Goal: Information Seeking & Learning: Learn about a topic

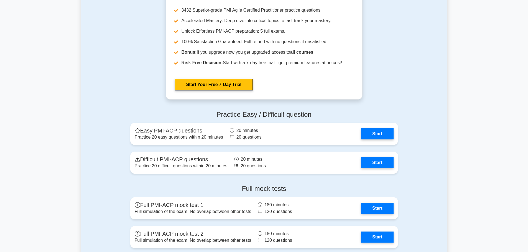
scroll to position [1163, 0]
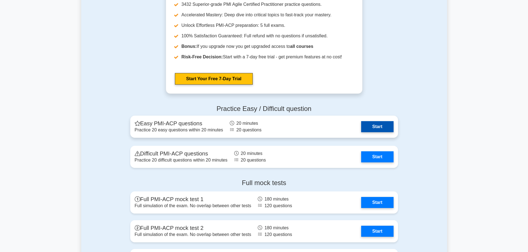
click at [374, 126] on link "Start" at bounding box center [377, 126] width 32 height 11
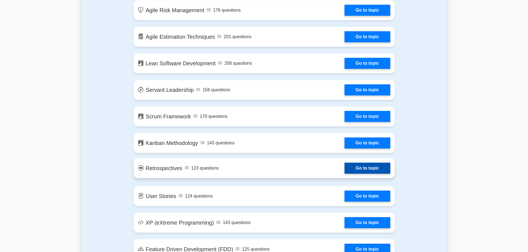
scroll to position [637, 0]
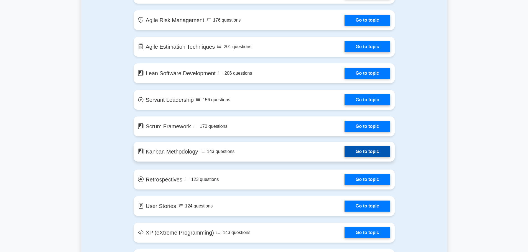
click at [367, 152] on link "Go to topic" at bounding box center [366, 151] width 45 height 11
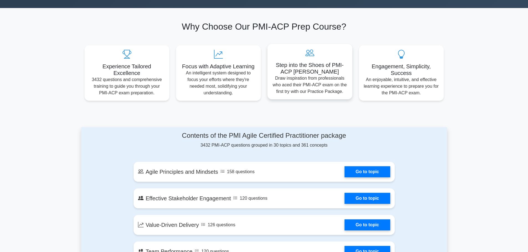
scroll to position [28, 0]
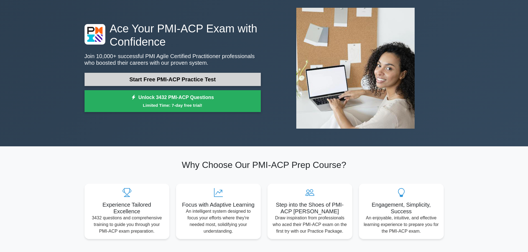
click at [232, 78] on link "Start Free PMI-ACP Practice Test" at bounding box center [172, 79] width 176 height 13
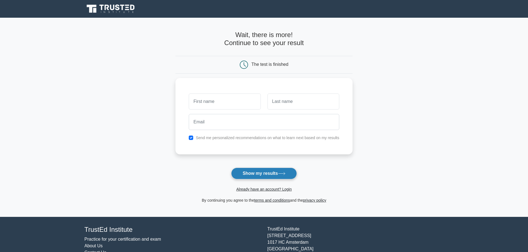
click at [271, 176] on button "Show my results" at bounding box center [263, 174] width 65 height 12
click at [312, 173] on form "Wait, there is more! Continue to see your result The test is finished and the" at bounding box center [263, 117] width 177 height 173
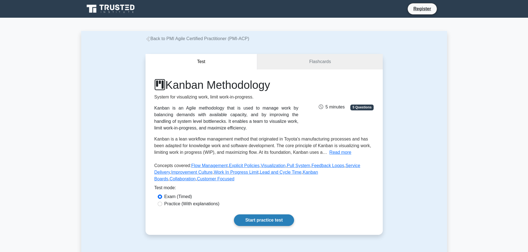
click at [261, 215] on link "Start practice test" at bounding box center [264, 221] width 60 height 12
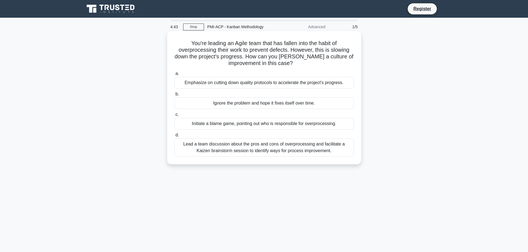
click at [293, 150] on div "Lead a team discussion about the pros and cons of overprocessing and facilitate…" at bounding box center [263, 148] width 179 height 18
click at [174, 137] on input "d. Lead a team discussion about the pros and cons of overprocessing and facilit…" at bounding box center [174, 136] width 0 height 4
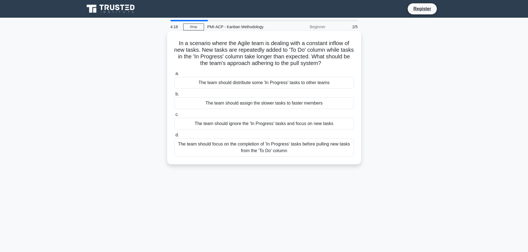
click at [309, 148] on div "The team should focus on the completion of 'In Progress' tasks before pulling n…" at bounding box center [263, 148] width 179 height 18
click at [174, 137] on input "d. The team should focus on the completion of 'In Progress' tasks before pullin…" at bounding box center [174, 136] width 0 height 4
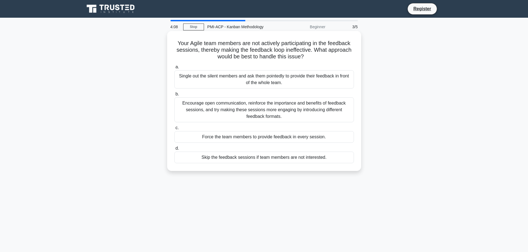
click at [314, 108] on div "Encourage open communication, reinforce the importance and benefits of feedback…" at bounding box center [263, 110] width 179 height 25
click at [174, 96] on input "b. Encourage open communication, reinforce the importance and benefits of feedb…" at bounding box center [174, 95] width 0 height 4
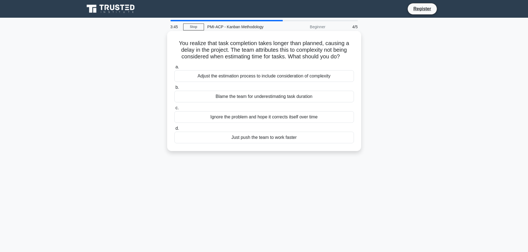
click at [332, 79] on div "Adjust the estimation process to include consideration of complexity" at bounding box center [263, 76] width 179 height 12
click at [174, 69] on input "a. Adjust the estimation process to include consideration of complexity" at bounding box center [174, 67] width 0 height 4
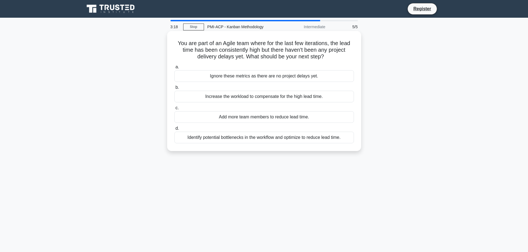
click at [312, 136] on div "Identify potential bottlenecks in the workflow and optimize to reduce lead time." at bounding box center [263, 138] width 179 height 12
click at [174, 130] on input "d. Identify potential bottlenecks in the workflow and optimize to reduce lead t…" at bounding box center [174, 129] width 0 height 4
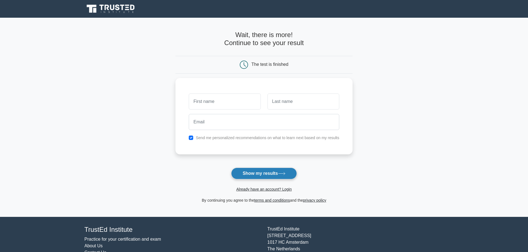
click at [259, 175] on button "Show my results" at bounding box center [263, 174] width 65 height 12
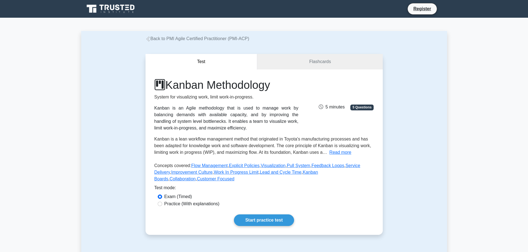
click at [200, 201] on label "Practice (With explanations)" at bounding box center [191, 204] width 55 height 7
click at [162, 202] on input "Practice (With explanations)" at bounding box center [160, 204] width 4 height 4
radio input "true"
click at [272, 222] on div "Kanban Methodology System for visualizing work, limit work-in-progress. Kanban …" at bounding box center [263, 153] width 237 height 166
click at [273, 215] on link "Start practice test" at bounding box center [264, 221] width 60 height 12
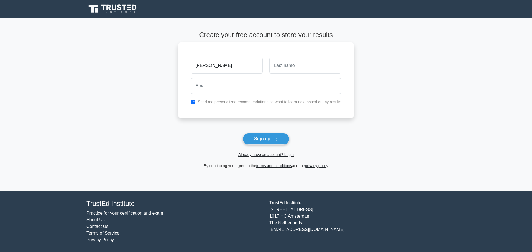
type input "[PERSON_NAME]"
type input "Gallorini"
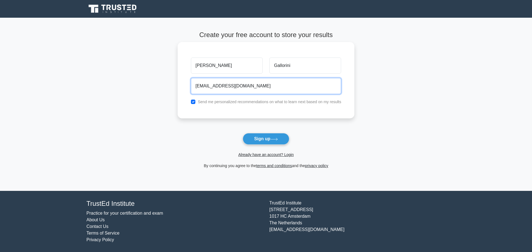
type input "[EMAIL_ADDRESS][DOMAIN_NAME]"
click at [275, 101] on label "Send me personalized recommendations on what to learn next based on my results" at bounding box center [269, 102] width 143 height 4
click at [193, 101] on input "checkbox" at bounding box center [193, 102] width 4 height 4
checkbox input "false"
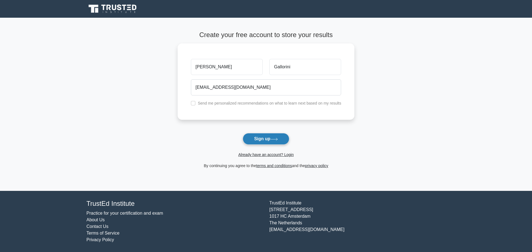
click at [254, 139] on button "Sign up" at bounding box center [266, 139] width 47 height 12
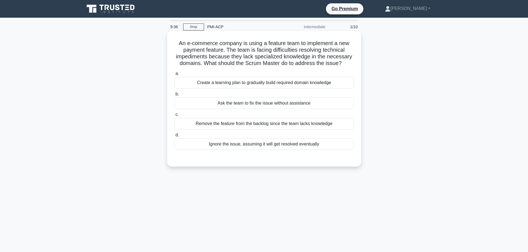
click at [342, 84] on div "Create a learning plan to gradually build required domain knowledge" at bounding box center [263, 83] width 179 height 12
click at [174, 76] on input "a. Create a learning plan to gradually build required domain knowledge" at bounding box center [174, 74] width 0 height 4
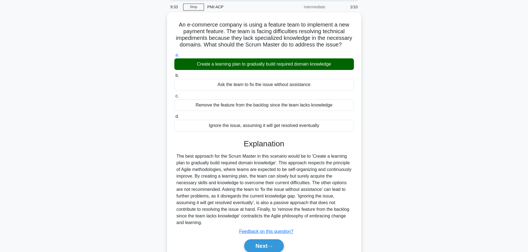
scroll to position [47, 0]
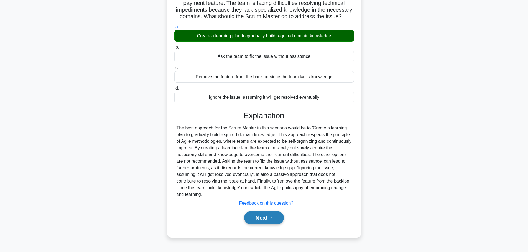
click at [276, 219] on button "Next" at bounding box center [264, 217] width 40 height 13
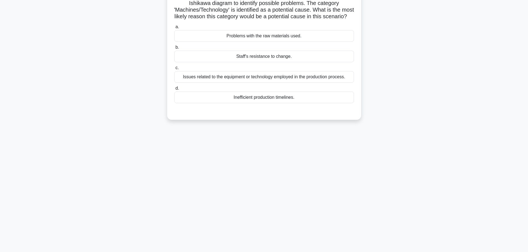
scroll to position [0, 0]
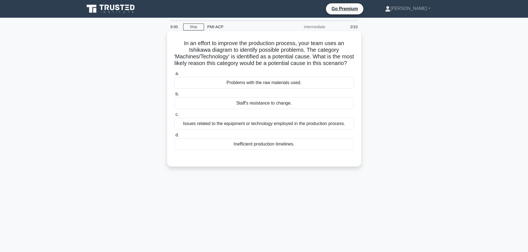
click at [346, 130] on div "Issues related to the equipment or technology employed in the production proces…" at bounding box center [263, 124] width 179 height 12
click at [174, 117] on input "c. Issues related to the equipment or technology employed in the production pro…" at bounding box center [174, 115] width 0 height 4
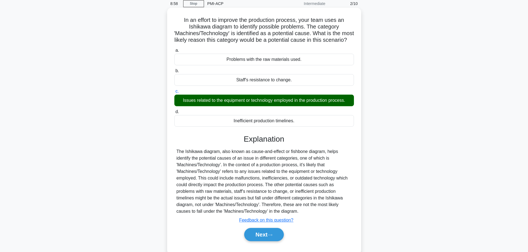
scroll to position [47, 0]
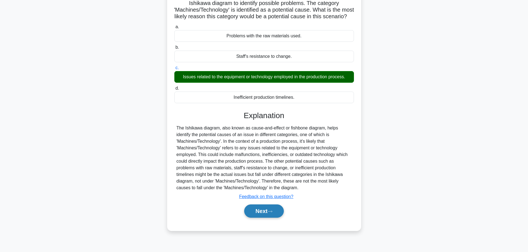
click at [276, 214] on button "Next" at bounding box center [264, 211] width 40 height 13
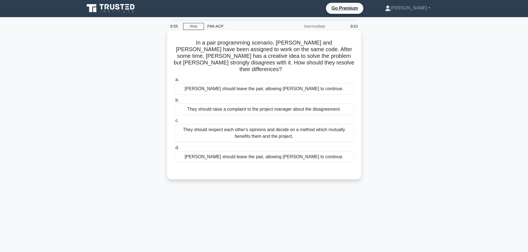
scroll to position [0, 0]
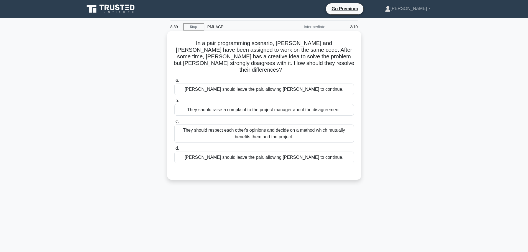
click at [322, 132] on div "They should respect each other's opinions and decide on a method which mutually…" at bounding box center [263, 134] width 179 height 18
click at [174, 123] on input "c. They should respect each other's opinions and decide on a method which mutua…" at bounding box center [174, 122] width 0 height 4
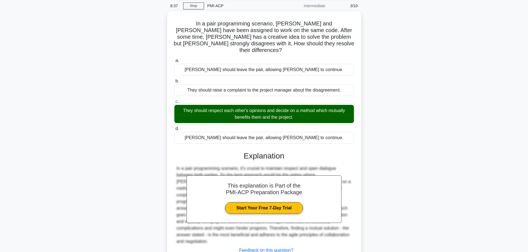
scroll to position [50, 0]
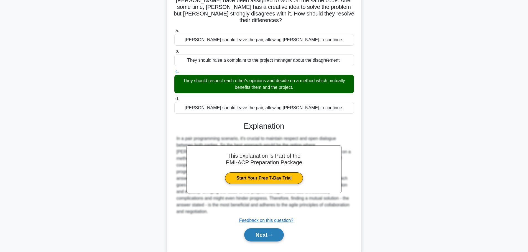
click at [266, 229] on button "Next" at bounding box center [264, 235] width 40 height 13
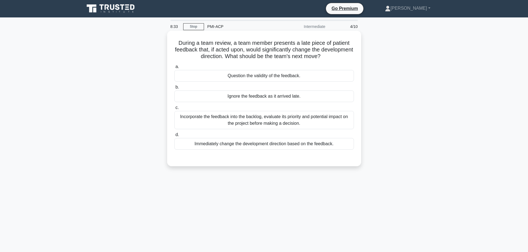
scroll to position [0, 0]
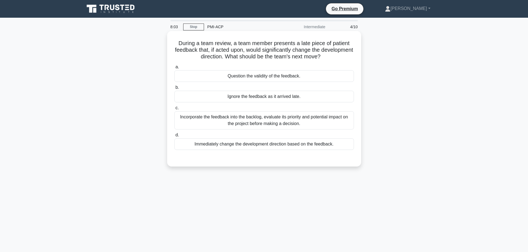
click at [334, 125] on div "Incorporate the feedback into the backlog, evaluate its priority and potential …" at bounding box center [263, 120] width 179 height 18
click at [174, 110] on input "c. Incorporate the feedback into the backlog, evaluate its priority and potenti…" at bounding box center [174, 108] width 0 height 4
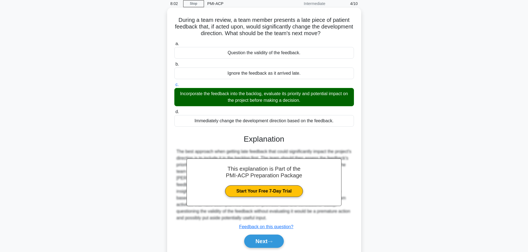
scroll to position [47, 0]
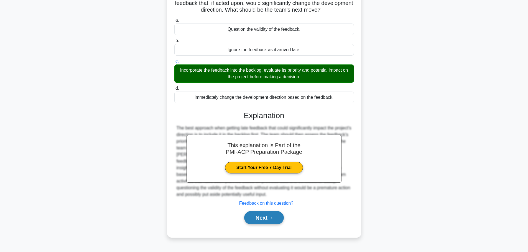
click at [276, 221] on button "Next" at bounding box center [264, 217] width 40 height 13
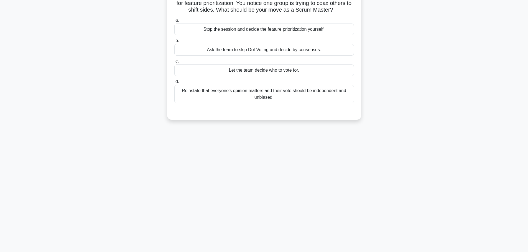
scroll to position [0, 0]
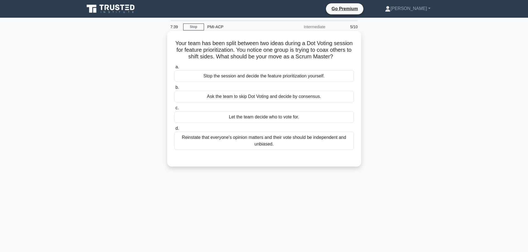
click at [322, 148] on div "Reinstate that everyone's opinion matters and their vote should be independent …" at bounding box center [263, 141] width 179 height 18
click at [174, 130] on input "d. Reinstate that everyone's opinion matters and their vote should be independe…" at bounding box center [174, 129] width 0 height 4
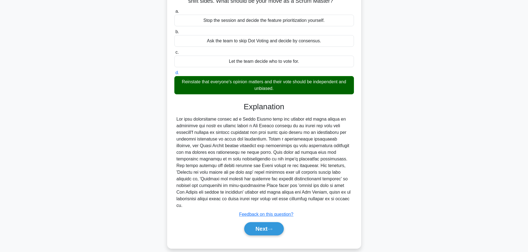
scroll to position [56, 0]
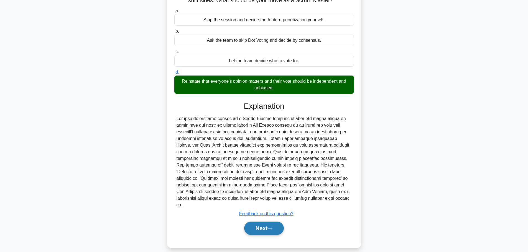
click at [263, 222] on button "Next" at bounding box center [264, 228] width 40 height 13
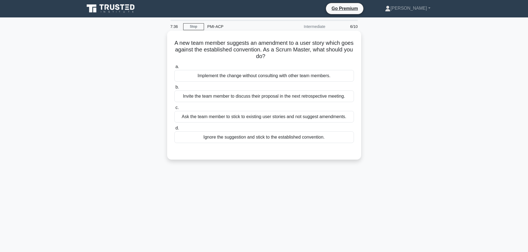
scroll to position [0, 0]
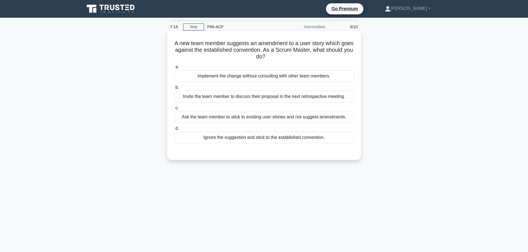
click at [348, 98] on div "Invite the team member to discuss their proposal in the next retrospective meet…" at bounding box center [263, 97] width 179 height 12
click at [174, 89] on input "b. Invite the team member to discuss their proposal in the next retrospective m…" at bounding box center [174, 88] width 0 height 4
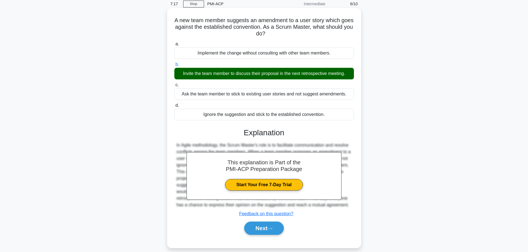
scroll to position [47, 0]
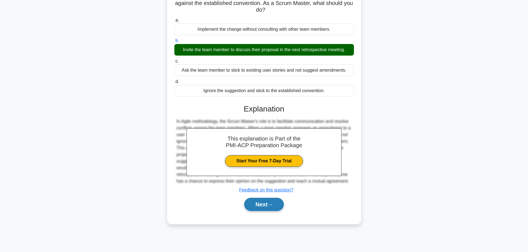
click at [279, 203] on button "Next" at bounding box center [264, 204] width 40 height 13
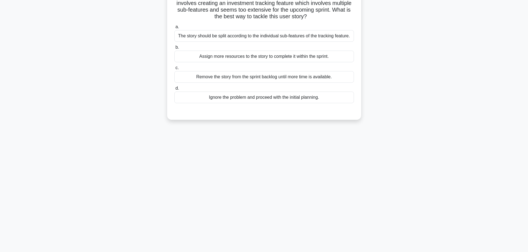
scroll to position [19, 0]
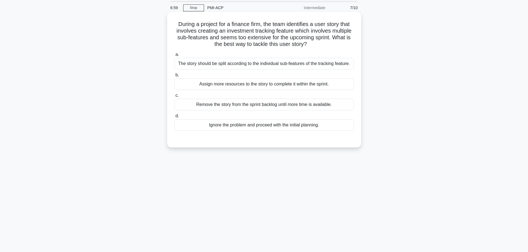
click at [327, 127] on div "Ignore the problem and proceed with the initial planning." at bounding box center [263, 125] width 179 height 12
click at [174, 118] on input "d. Ignore the problem and proceed with the initial planning." at bounding box center [174, 116] width 0 height 4
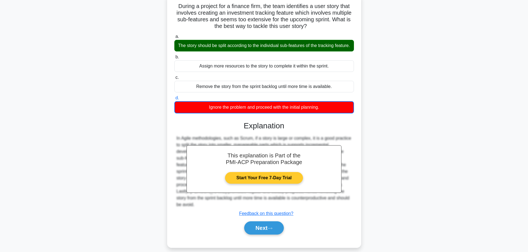
scroll to position [47, 0]
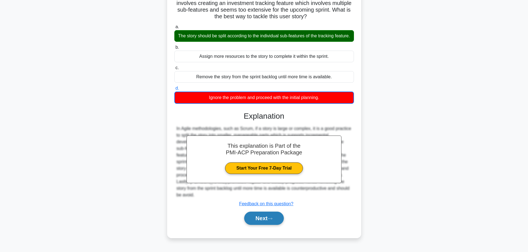
click at [266, 217] on button "Next" at bounding box center [264, 218] width 40 height 13
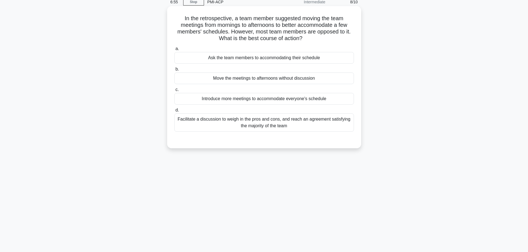
scroll to position [0, 0]
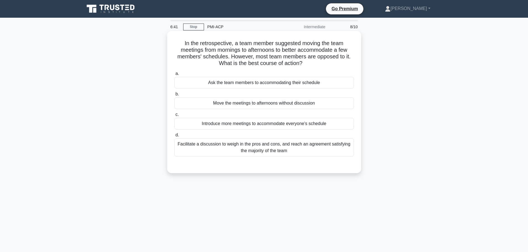
click at [328, 153] on div "Facilitate a discussion to weigh in the pros and cons, and reach an agreement s…" at bounding box center [263, 148] width 179 height 18
click at [174, 137] on input "d. Facilitate a discussion to weigh in the pros and cons, and reach an agreemen…" at bounding box center [174, 136] width 0 height 4
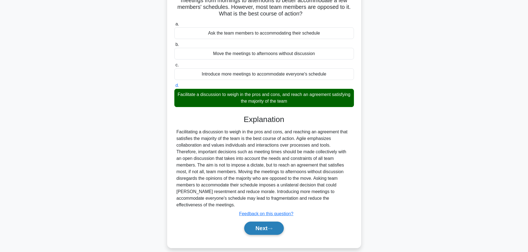
click at [272, 227] on icon at bounding box center [269, 228] width 5 height 3
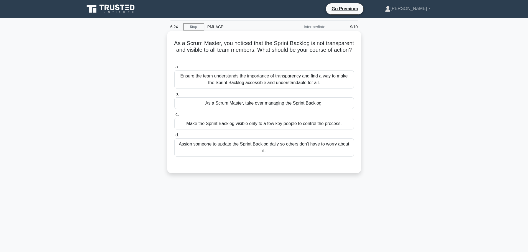
click at [336, 84] on div "Ensure the team understands the importance of transparency and find a way to ma…" at bounding box center [263, 79] width 179 height 18
click at [174, 69] on input "a. Ensure the team understands the importance of transparency and find a way to…" at bounding box center [174, 67] width 0 height 4
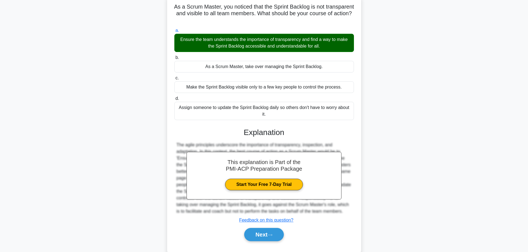
scroll to position [50, 0]
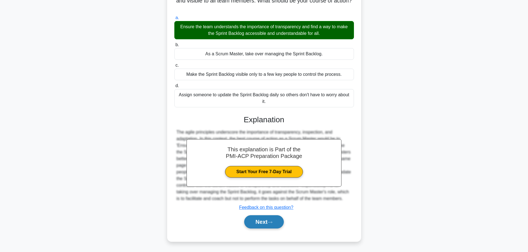
click at [271, 224] on icon at bounding box center [269, 222] width 5 height 3
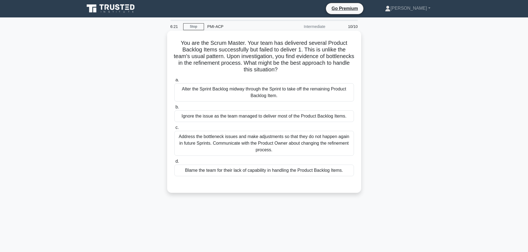
scroll to position [0, 0]
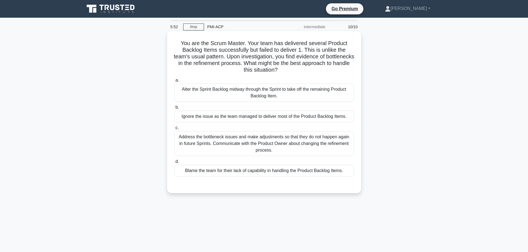
click at [347, 149] on div "Address the bottleneck issues and make adjustments so that they do not happen a…" at bounding box center [263, 143] width 179 height 25
click at [174, 130] on input "c. Address the bottleneck issues and make adjustments so that they do not happe…" at bounding box center [174, 128] width 0 height 4
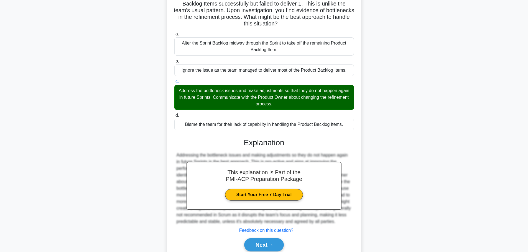
scroll to position [76, 0]
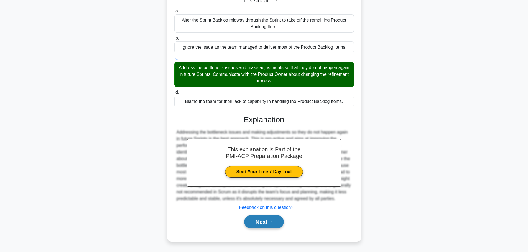
click at [272, 223] on icon at bounding box center [269, 222] width 5 height 3
